Goal: Transaction & Acquisition: Purchase product/service

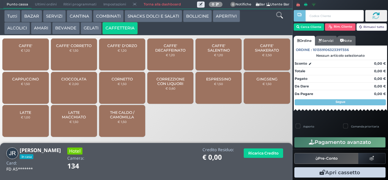
click at [212, 52] on span "CAFFE' SALENTINO" at bounding box center [219, 47] width 36 height 9
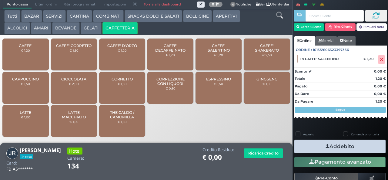
click at [309, 146] on button "Addebito" at bounding box center [339, 146] width 91 height 14
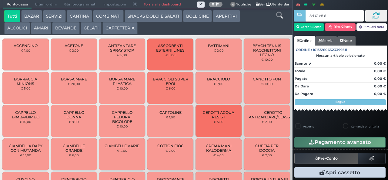
type input "8d 01 c8 65"
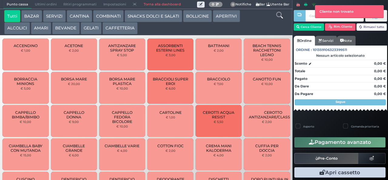
click at [154, 18] on button "SNACKS DOLCI E SALATI" at bounding box center [154, 16] width 58 height 12
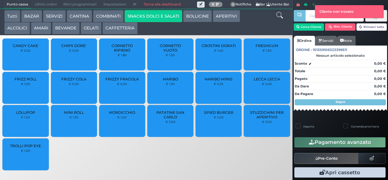
click at [22, 128] on div "LOLLIPOP € 1,50" at bounding box center [25, 121] width 46 height 32
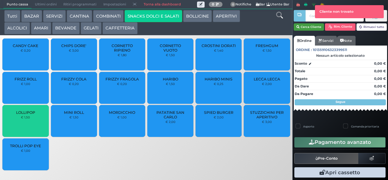
click at [307, 26] on button "Cerca Cliente" at bounding box center [309, 26] width 31 height 7
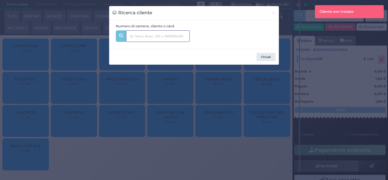
click at [158, 36] on input "text" at bounding box center [158, 36] width 64 height 12
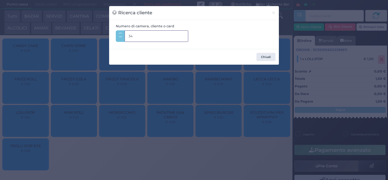
type input "340"
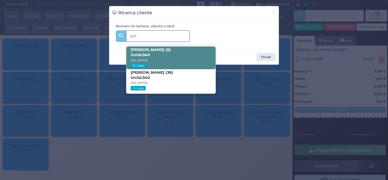
click at [183, 56] on span "Alessandro Cirilli (5) Unità: 340 Dal: 16/08/2025 In casa" at bounding box center [170, 57] width 89 height 23
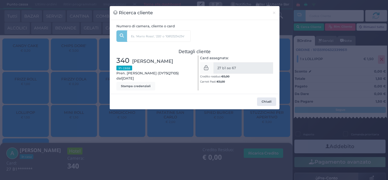
click at [102, 172] on div "Ricerca cliente × Numero di camera, cliente o card 340 Alessandro Cirilli (5) U…" at bounding box center [194, 90] width 388 height 180
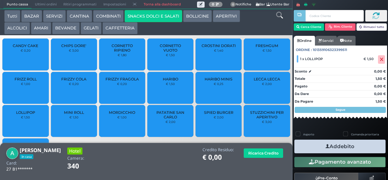
click at [22, 114] on span "LOLLIPOP" at bounding box center [25, 112] width 19 height 5
click at [325, 146] on icon "button" at bounding box center [327, 146] width 4 height 6
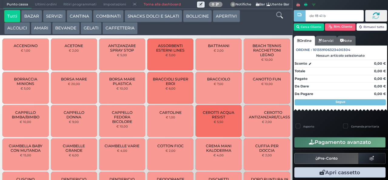
type input "de f8 41 b9"
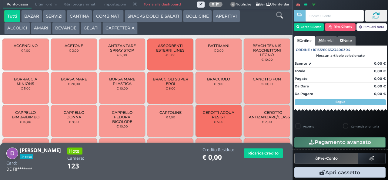
click at [104, 15] on button "COMBINATI" at bounding box center [108, 16] width 31 height 12
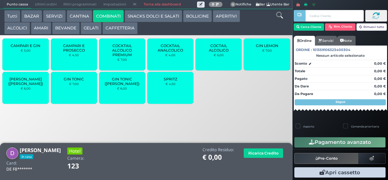
click at [165, 81] on span "SPRITZ" at bounding box center [171, 79] width 14 height 5
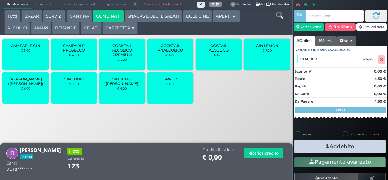
click at [165, 85] on small "€ 4,50" at bounding box center [170, 84] width 10 height 4
click at [167, 85] on div "SPRITZ € 4,50" at bounding box center [170, 88] width 46 height 32
click at [144, 21] on button "SNACKS DOLCI E SALATI" at bounding box center [154, 16] width 58 height 12
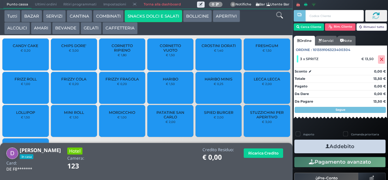
click at [164, 119] on span "PATATINE SAN CARLO" at bounding box center [170, 114] width 36 height 9
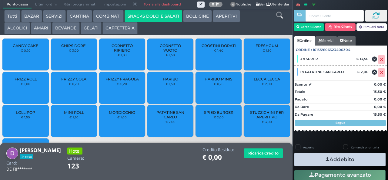
click at [325, 156] on icon "button" at bounding box center [327, 159] width 4 height 6
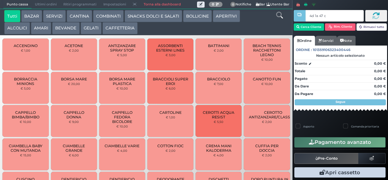
type input "4d 1a 47 c3"
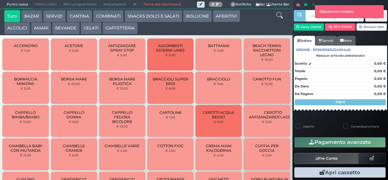
click at [311, 16] on input "text" at bounding box center [334, 16] width 58 height 12
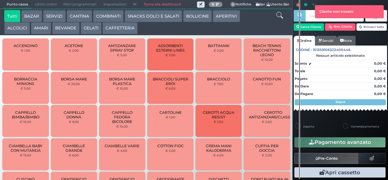
click at [304, 16] on span at bounding box center [300, 16] width 12 height 12
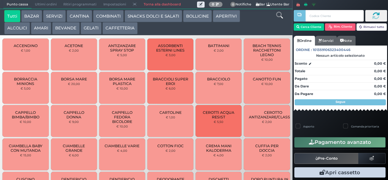
click at [299, 31] on div at bounding box center [299, 89] width 1 height 178
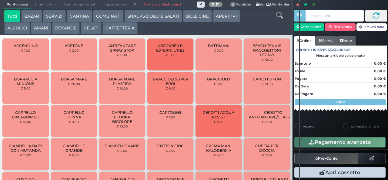
click at [299, 28] on div at bounding box center [299, 89] width 1 height 178
click at [299, 34] on div at bounding box center [299, 89] width 1 height 178
click at [299, 29] on div at bounding box center [299, 89] width 1 height 178
click at [299, 27] on div at bounding box center [299, 89] width 1 height 178
click at [313, 16] on input "text" at bounding box center [334, 16] width 58 height 12
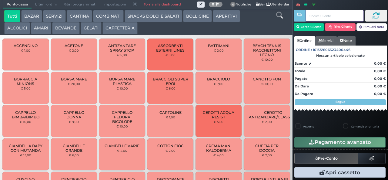
click at [299, 27] on div at bounding box center [299, 89] width 1 height 178
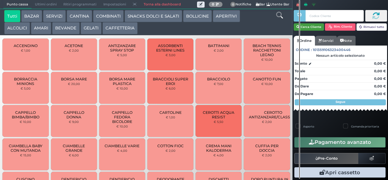
click at [297, 26] on icon "button" at bounding box center [297, 27] width 3 height 5
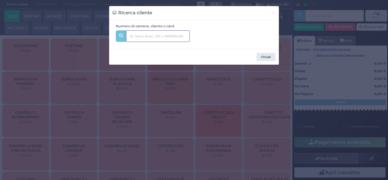
click at [138, 37] on input "text" at bounding box center [158, 36] width 64 height 12
type input "334"
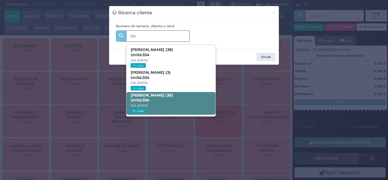
click at [144, 98] on strong "334" at bounding box center [145, 100] width 7 height 5
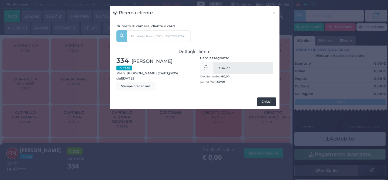
click at [263, 102] on button "Chiudi" at bounding box center [266, 101] width 19 height 8
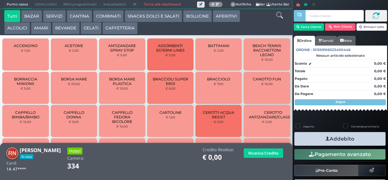
click at [310, 138] on button "Addebito" at bounding box center [339, 139] width 91 height 14
click at [314, 138] on button "Addebito" at bounding box center [339, 139] width 91 height 14
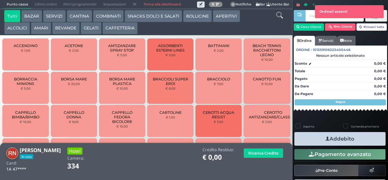
click at [138, 16] on button "SNACKS DOLCI E SALATI" at bounding box center [154, 16] width 58 height 12
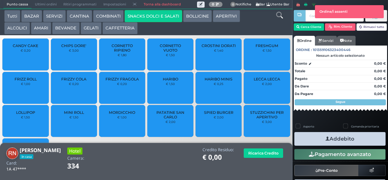
click at [163, 119] on span "PATATINE SAN CARLO" at bounding box center [170, 114] width 36 height 9
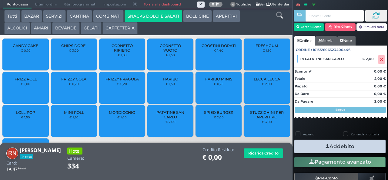
click at [316, 144] on button "Addebito" at bounding box center [339, 146] width 91 height 14
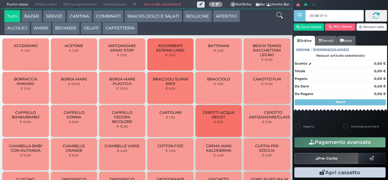
type input "09 88 97 95"
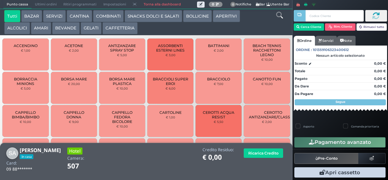
click at [139, 18] on button "SNACKS DOLCI E SALATI" at bounding box center [154, 16] width 58 height 12
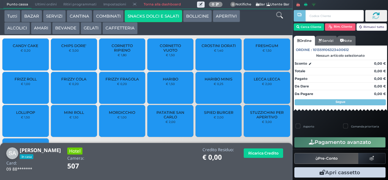
click at [65, 115] on span "MINI ROLL" at bounding box center [74, 112] width 20 height 5
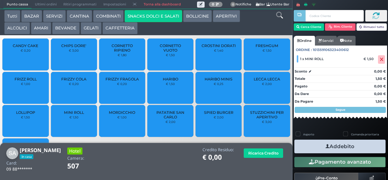
click at [23, 51] on div "CANDY CAKE € 0,20" at bounding box center [25, 54] width 46 height 32
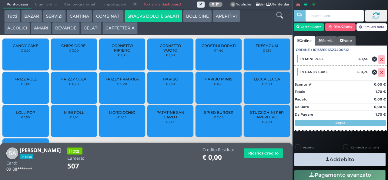
click at [325, 160] on icon "button" at bounding box center [327, 159] width 4 height 6
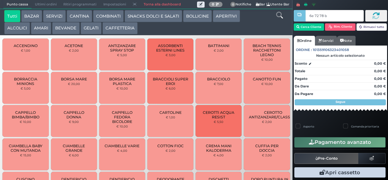
type input "6e 72 78 b9"
click at [158, 11] on button "SNACKS DOLCI E SALATI" at bounding box center [154, 16] width 58 height 12
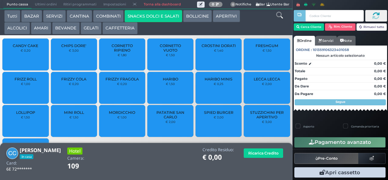
click at [154, 18] on button "SNACKS DOLCI E SALATI" at bounding box center [154, 16] width 58 height 12
click at [211, 59] on div "CROSTINI DORATI € 1,40" at bounding box center [218, 54] width 46 height 32
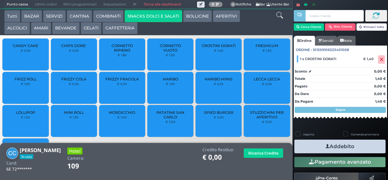
click at [325, 144] on icon "button" at bounding box center [327, 146] width 4 height 6
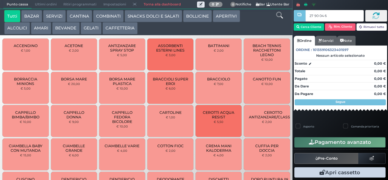
type input "27 90 04 67"
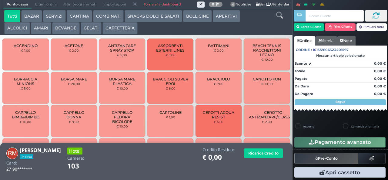
click at [145, 16] on button "SNACKS DOLCI E SALATI" at bounding box center [154, 16] width 58 height 12
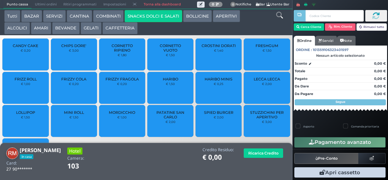
click at [156, 119] on span "PATATINE SAN CARLO" at bounding box center [170, 114] width 36 height 9
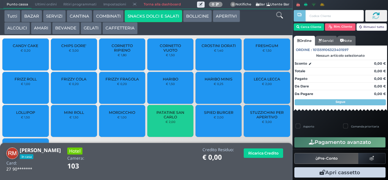
click at [158, 119] on span "PATATINE SAN CARLO" at bounding box center [170, 114] width 36 height 9
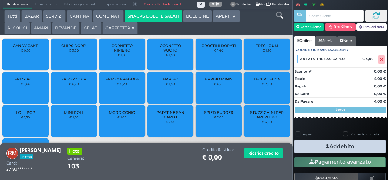
click at [309, 150] on button "Addebito" at bounding box center [339, 146] width 91 height 14
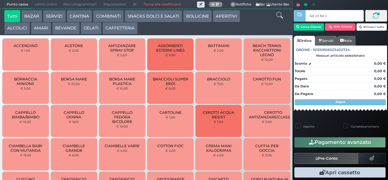
type input "4d cd 6e c3"
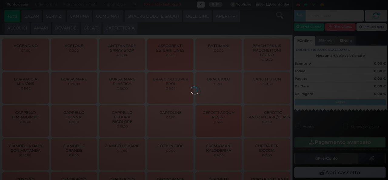
click at [110, 18] on button "COMBINATI" at bounding box center [108, 16] width 31 height 12
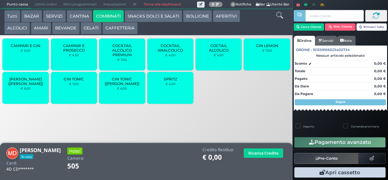
click at [161, 99] on div "SPRITZ € 4,50" at bounding box center [170, 88] width 46 height 32
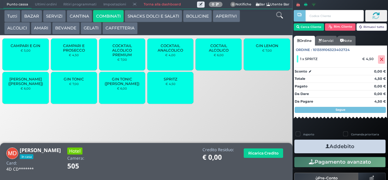
click at [325, 145] on icon "button" at bounding box center [327, 146] width 4 height 6
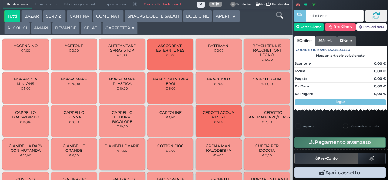
type input "4d cd 6e c3"
click at [0, 0] on div at bounding box center [0, 0] width 0 height 0
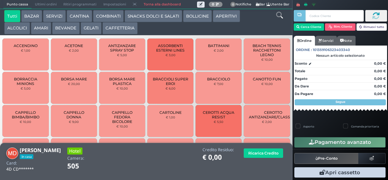
click at [62, 28] on button "BEVANDE" at bounding box center [65, 28] width 27 height 12
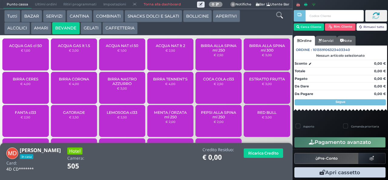
click at [72, 81] on span "BIRRA CORONA" at bounding box center [74, 79] width 30 height 5
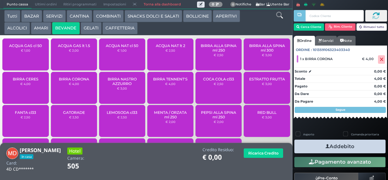
click at [325, 144] on icon "button" at bounding box center [327, 146] width 4 height 6
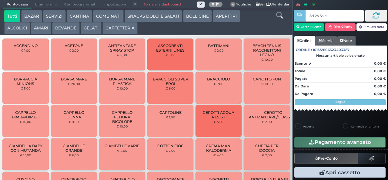
type input "8d 24 5a c3"
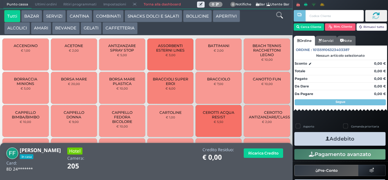
click at [163, 18] on button "SNACKS DOLCI E SALATI" at bounding box center [154, 16] width 58 height 12
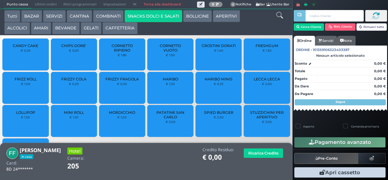
click at [174, 119] on span "PATATINE SAN CARLO" at bounding box center [170, 114] width 36 height 9
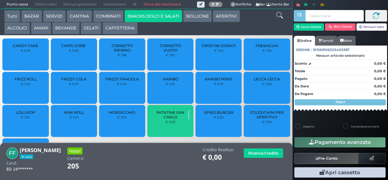
click at [174, 119] on span "PATATINE SAN CARLO" at bounding box center [170, 114] width 36 height 9
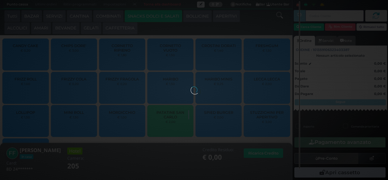
scroll to position [19, 0]
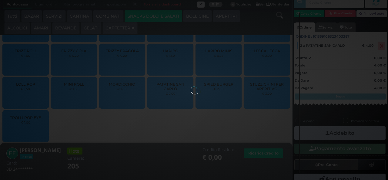
click at [327, 133] on div "Asporto Comanda prioritaria Addebito Pagamento avanzato Pre-Conto Conferma ordi…" at bounding box center [339, 151] width 95 height 67
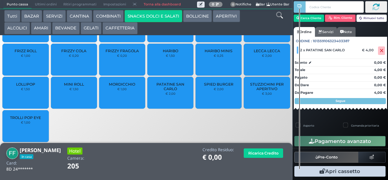
scroll to position [13, 0]
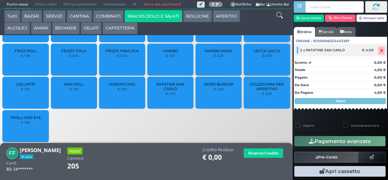
click at [380, 51] on icon at bounding box center [382, 51] width 4 height 0
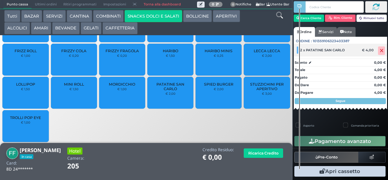
click at [380, 51] on icon at bounding box center [382, 51] width 4 height 0
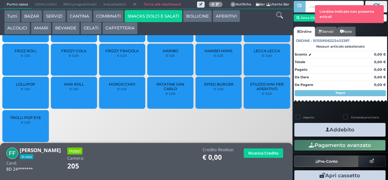
click at [164, 91] on span "PATATINE SAN CARLO" at bounding box center [170, 86] width 36 height 9
click at [157, 103] on div "PATATINE SAN CARLO € 2,00" at bounding box center [170, 93] width 46 height 32
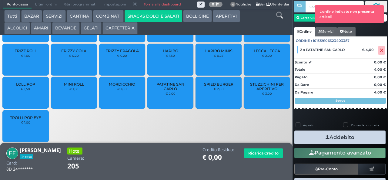
click at [325, 137] on icon "button" at bounding box center [327, 137] width 4 height 6
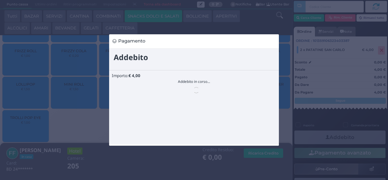
scroll to position [0, 0]
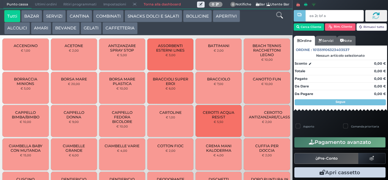
type input "ea 2c bf a4"
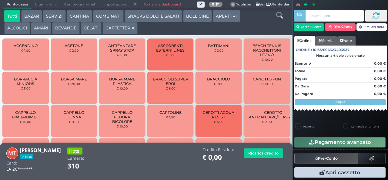
click at [89, 30] on button "GELATI" at bounding box center [91, 28] width 21 height 12
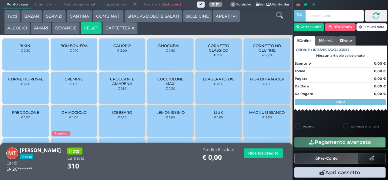
click at [215, 115] on span "LIUK" at bounding box center [218, 112] width 9 height 5
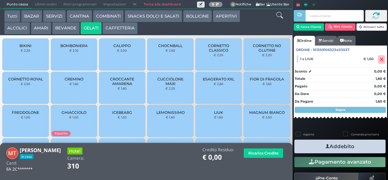
click at [255, 81] on span "FIOR DI FRAGOLA" at bounding box center [267, 79] width 34 height 5
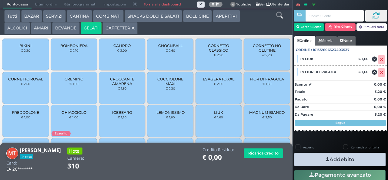
click at [258, 81] on span "FIOR DI FRAGOLA" at bounding box center [267, 79] width 34 height 5
click at [311, 161] on button "Addebito" at bounding box center [339, 159] width 91 height 14
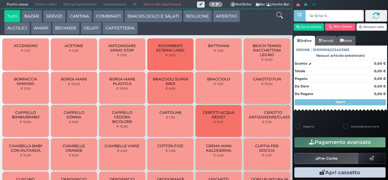
type input "5e 92 be b9"
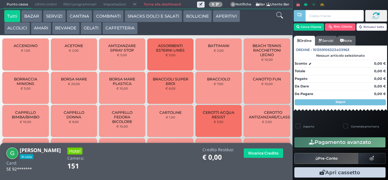
click at [136, 16] on button "SNACKS DOLCI E SALATI" at bounding box center [154, 16] width 58 height 12
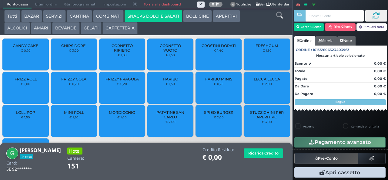
click at [71, 48] on span "CHIPS DORE'" at bounding box center [73, 45] width 25 height 5
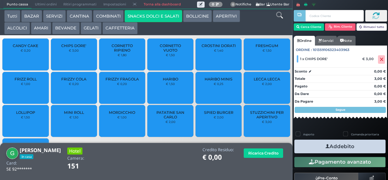
click at [87, 31] on button "GELATI" at bounding box center [91, 28] width 21 height 12
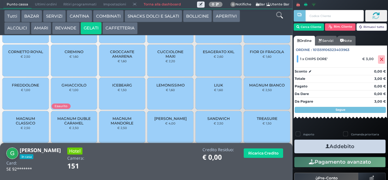
scroll to position [40, 0]
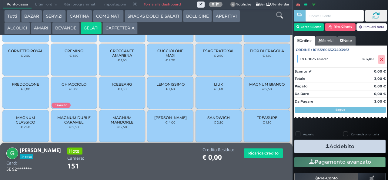
click at [260, 120] on span "TREASURE" at bounding box center [267, 117] width 21 height 5
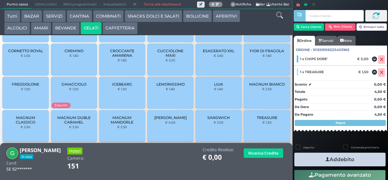
click at [307, 158] on button "Addebito" at bounding box center [339, 159] width 91 height 14
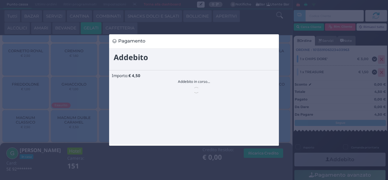
scroll to position [0, 0]
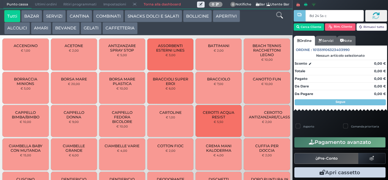
type input "8d 24 5a c3"
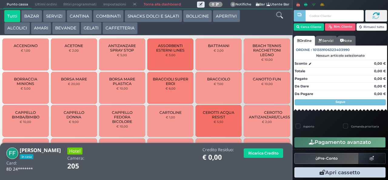
click at [104, 16] on button "COMBINATI" at bounding box center [108, 16] width 31 height 12
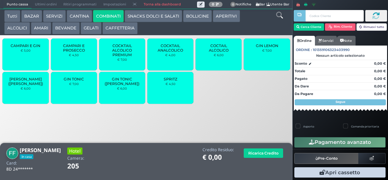
click at [71, 92] on div "GIN TONIC € 7,00" at bounding box center [74, 88] width 46 height 32
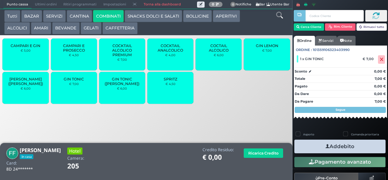
click at [68, 90] on div "GIN TONIC € 7,00" at bounding box center [74, 88] width 46 height 32
click at [317, 144] on button "Addebito" at bounding box center [339, 146] width 91 height 14
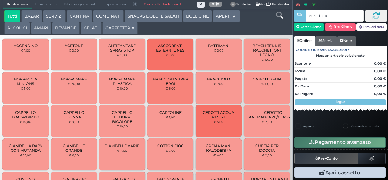
type input "5e 92 be b9"
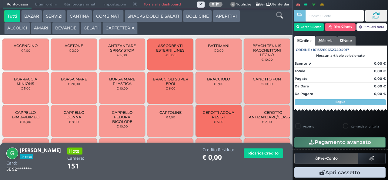
click at [71, 28] on button "BEVANDE" at bounding box center [65, 28] width 27 height 12
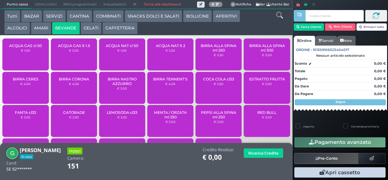
click at [31, 62] on div "ACQUA GAS cl 50 € 1,00" at bounding box center [25, 54] width 46 height 32
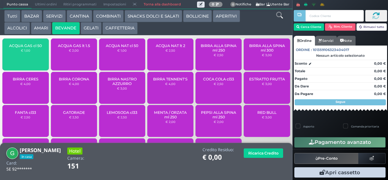
click at [121, 60] on div "ACQUA NAT cl 50 € 1,00" at bounding box center [122, 54] width 46 height 32
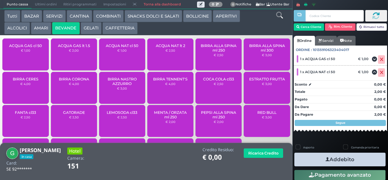
click at [325, 158] on icon "button" at bounding box center [327, 159] width 4 height 6
